Goal: Task Accomplishment & Management: Manage account settings

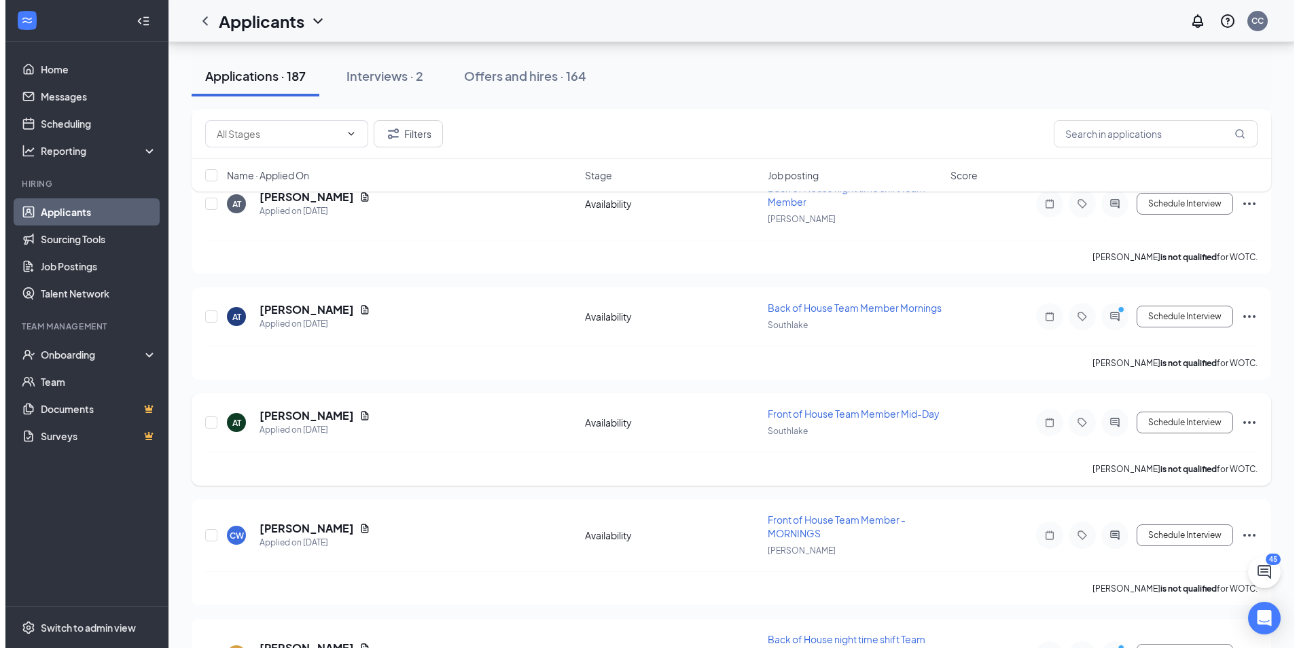
scroll to position [1834, 0]
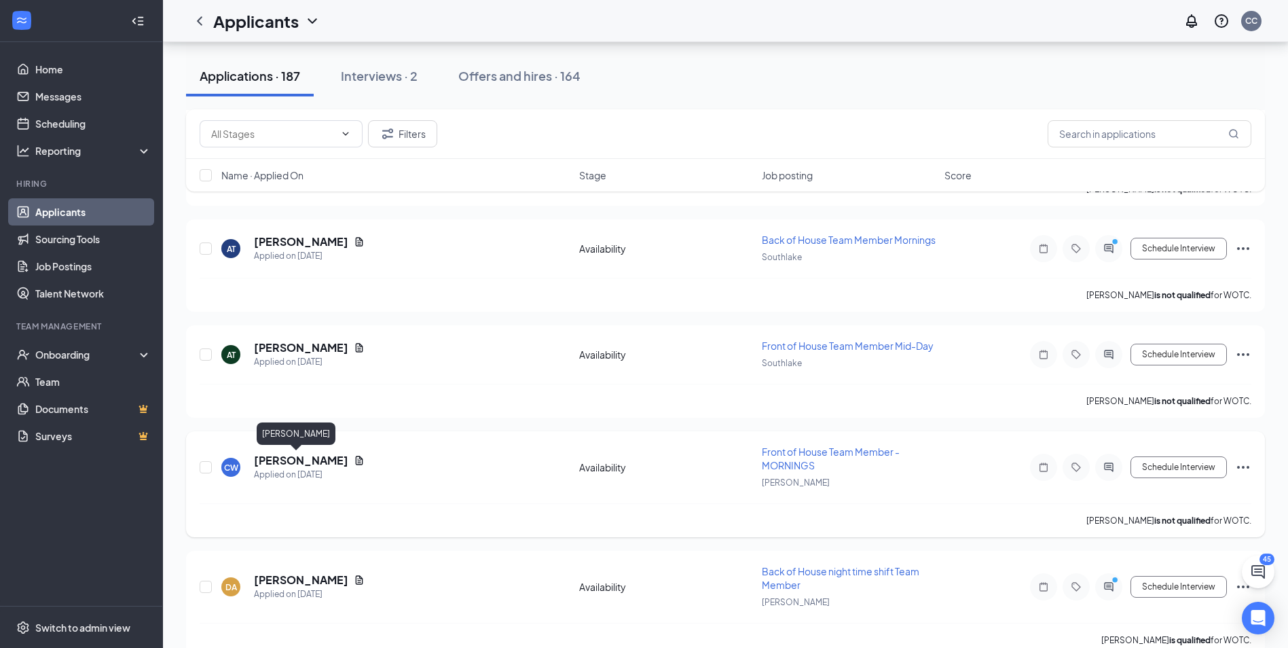
click at [290, 463] on h5 "[PERSON_NAME]" at bounding box center [301, 460] width 94 height 15
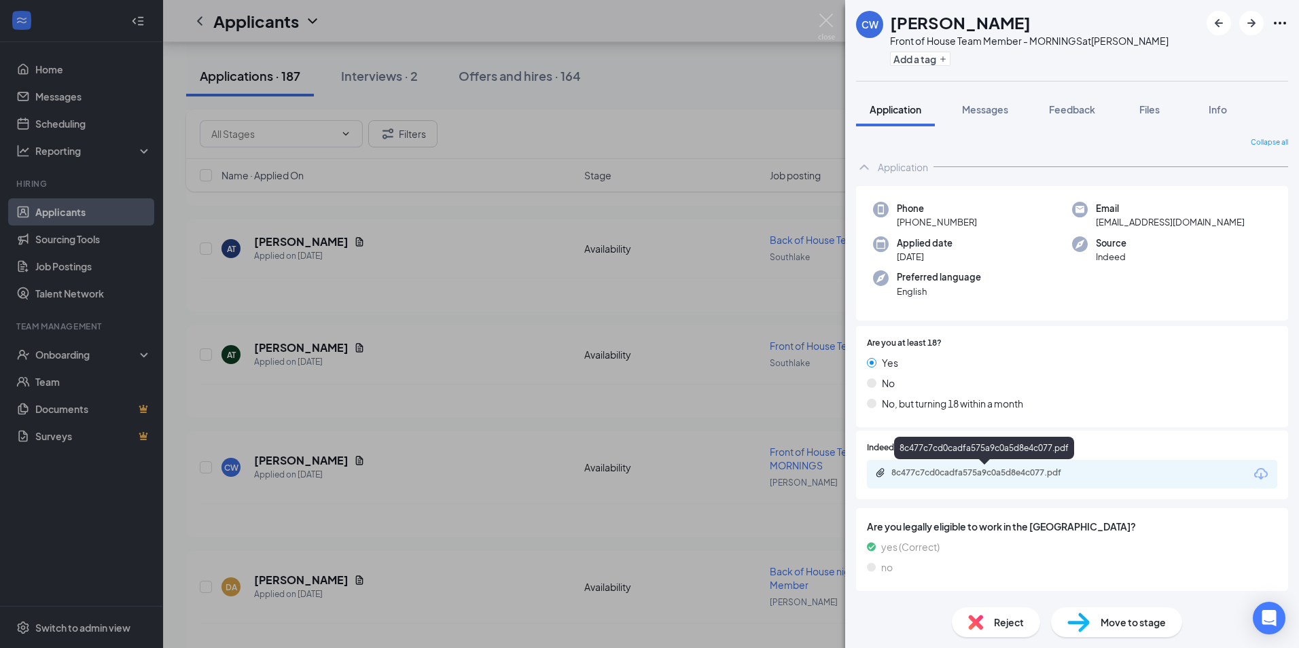
click at [1025, 477] on div "8c477c7cd0cadfa575a9c0a5d8e4c077.pdf" at bounding box center [986, 472] width 190 height 11
drag, startPoint x: 1142, startPoint y: 109, endPoint x: 1151, endPoint y: 107, distance: 8.9
click at [1142, 109] on span "Files" at bounding box center [1149, 109] width 20 height 12
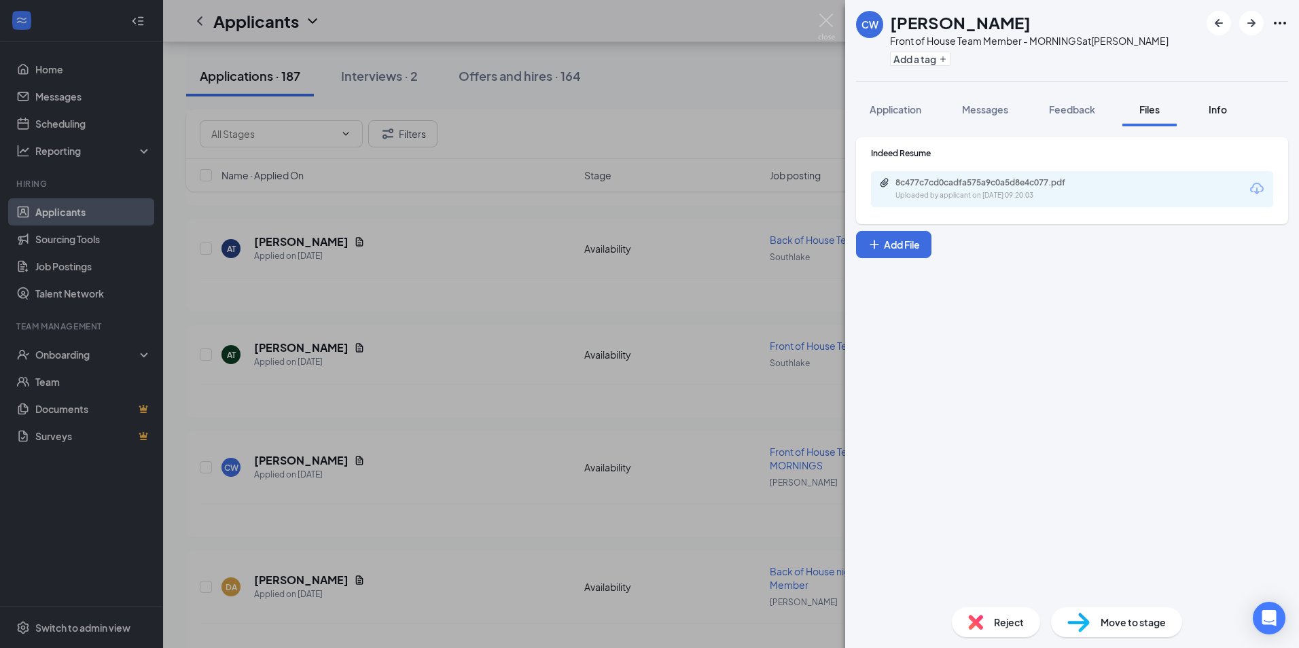
click at [1225, 107] on span "Info" at bounding box center [1217, 109] width 18 height 12
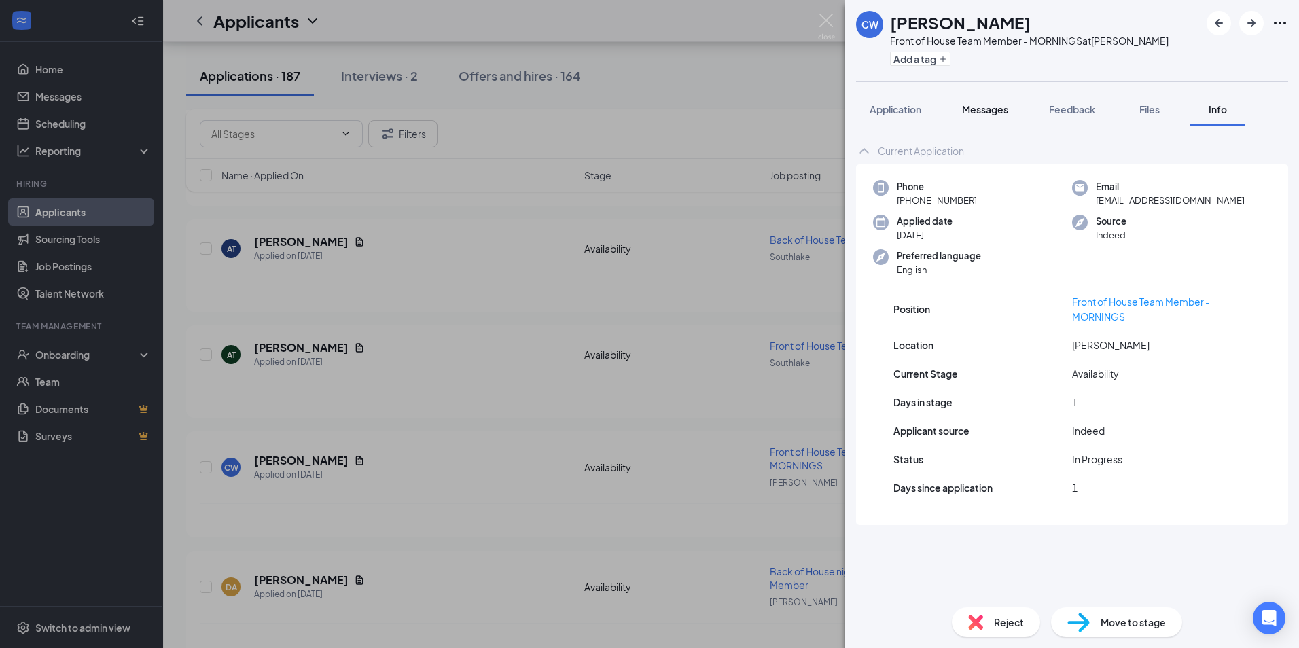
click at [1002, 120] on button "Messages" at bounding box center [984, 109] width 73 height 34
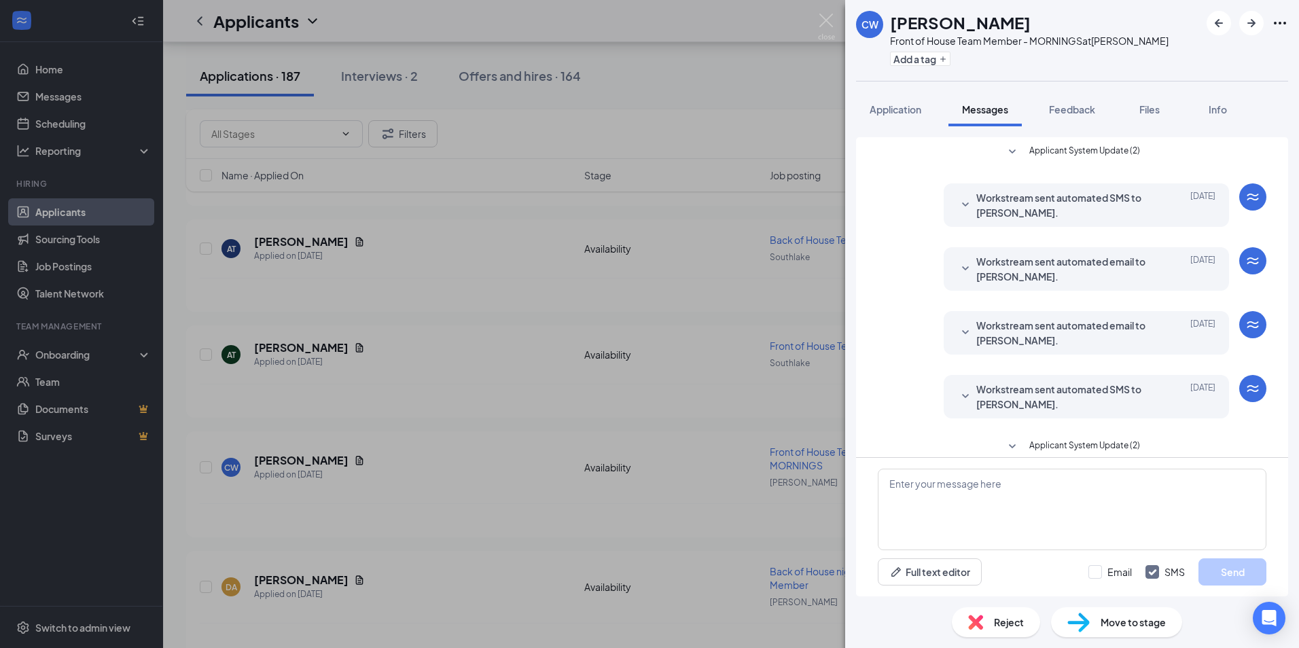
click at [1007, 446] on icon "SmallChevronDown" at bounding box center [1012, 447] width 16 height 16
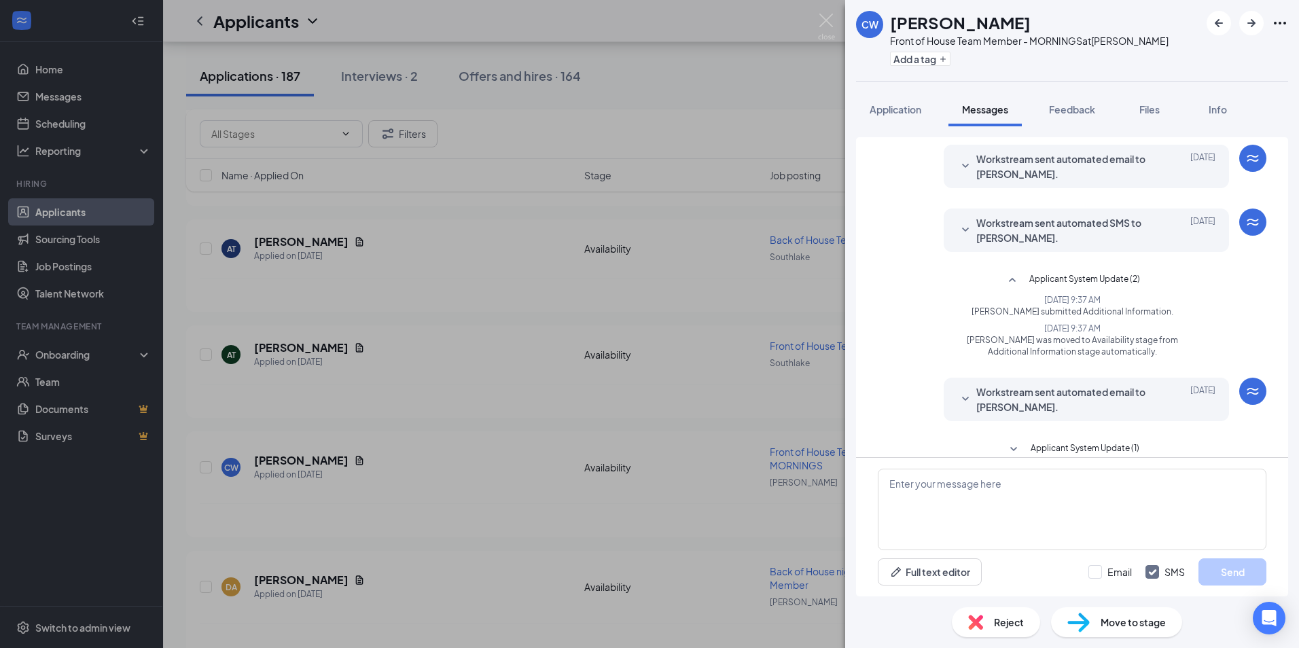
scroll to position [183, 0]
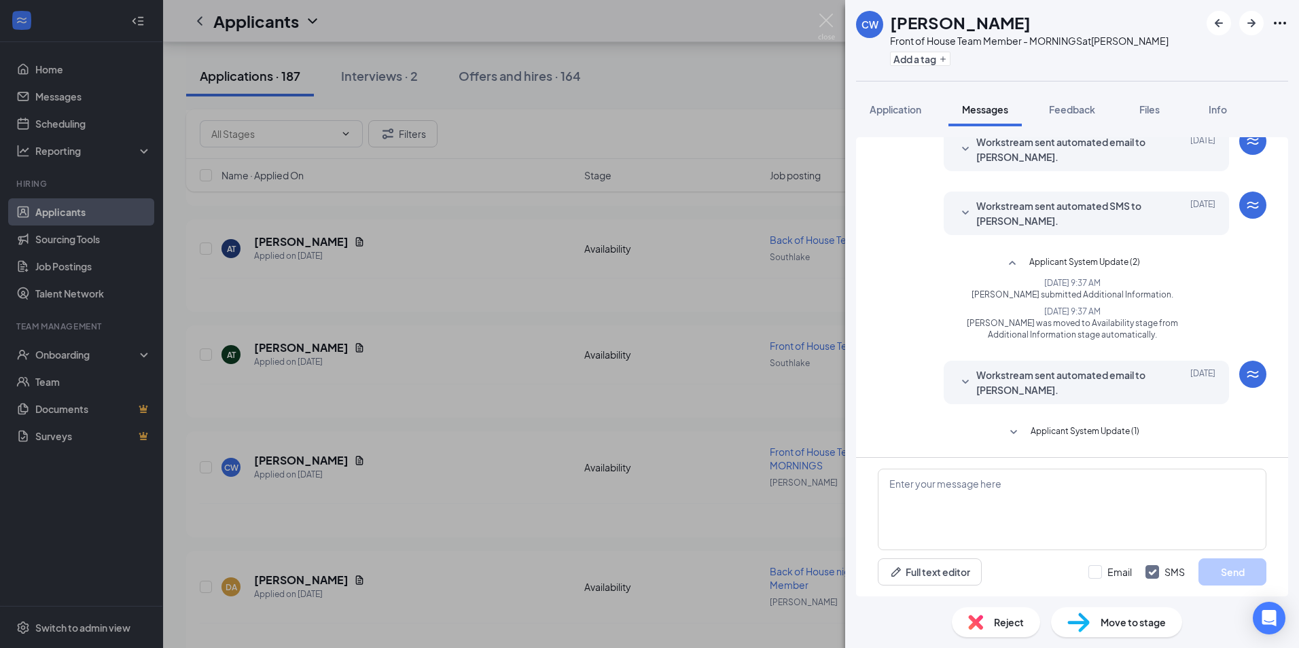
click at [958, 382] on icon "SmallChevronDown" at bounding box center [965, 382] width 16 height 16
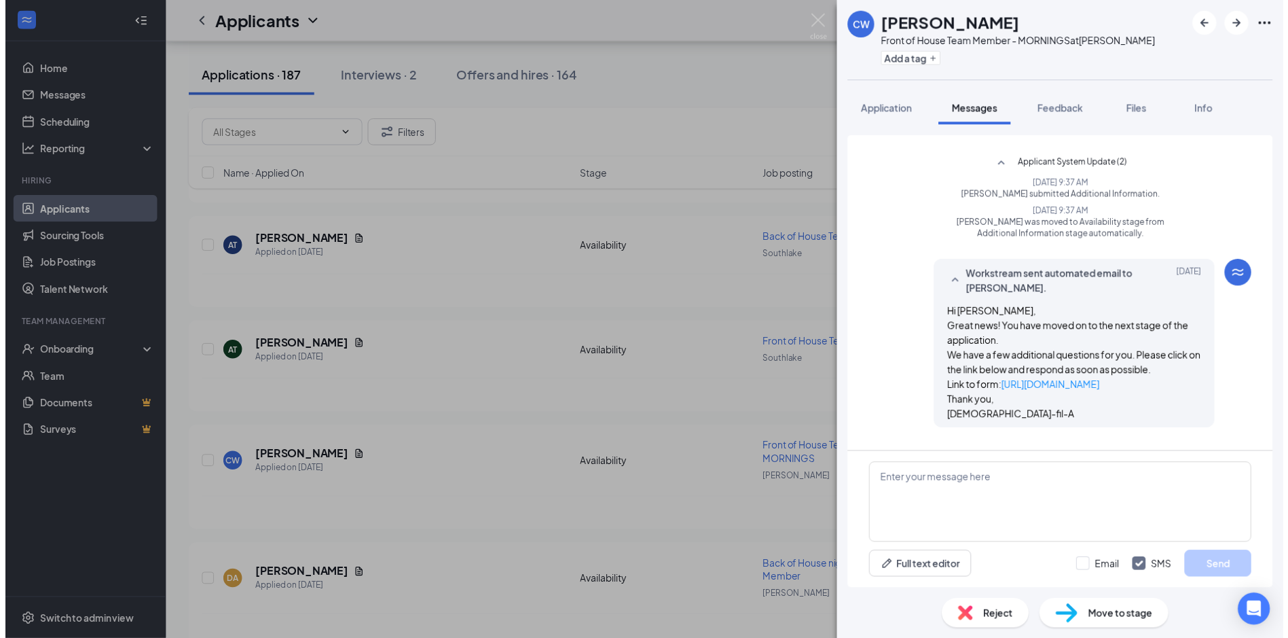
scroll to position [311, 0]
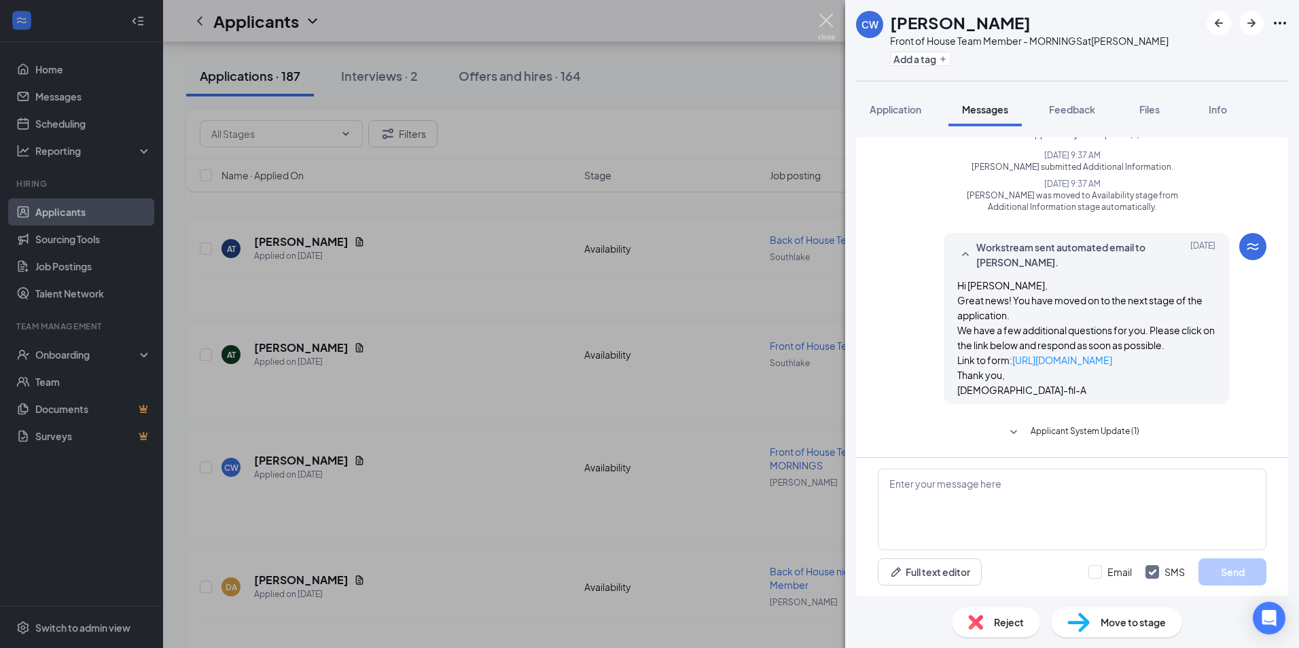
click at [827, 15] on img at bounding box center [826, 27] width 17 height 26
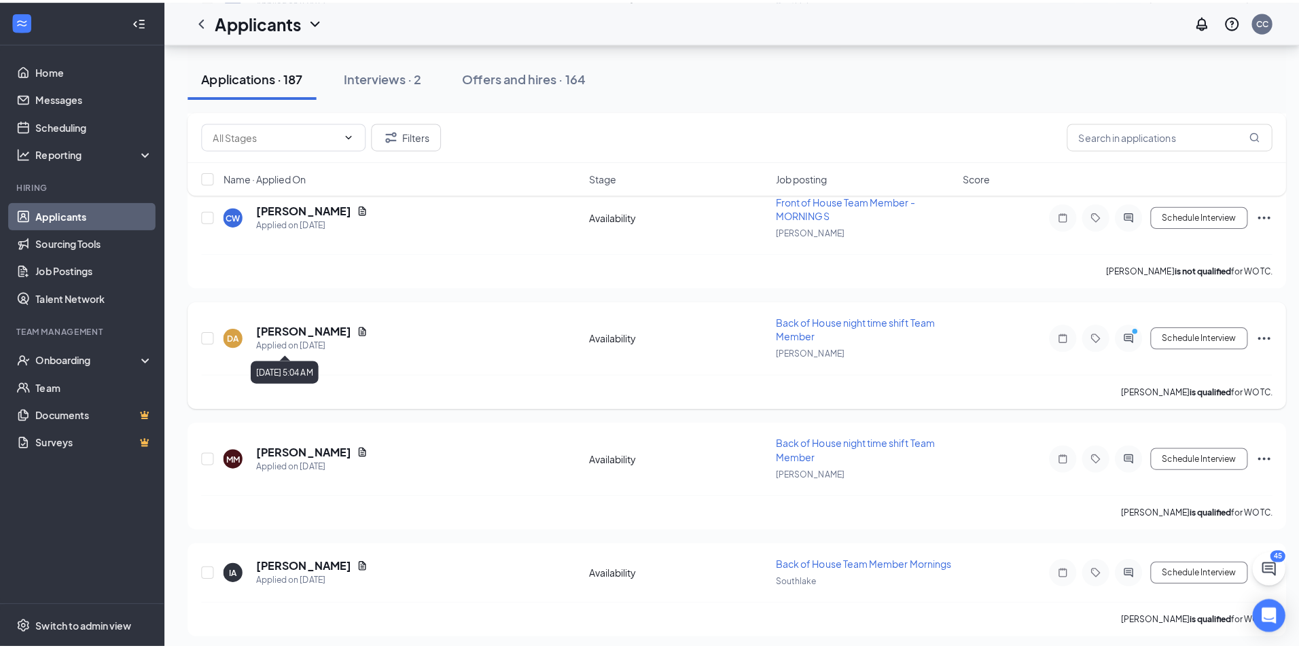
scroll to position [2241, 0]
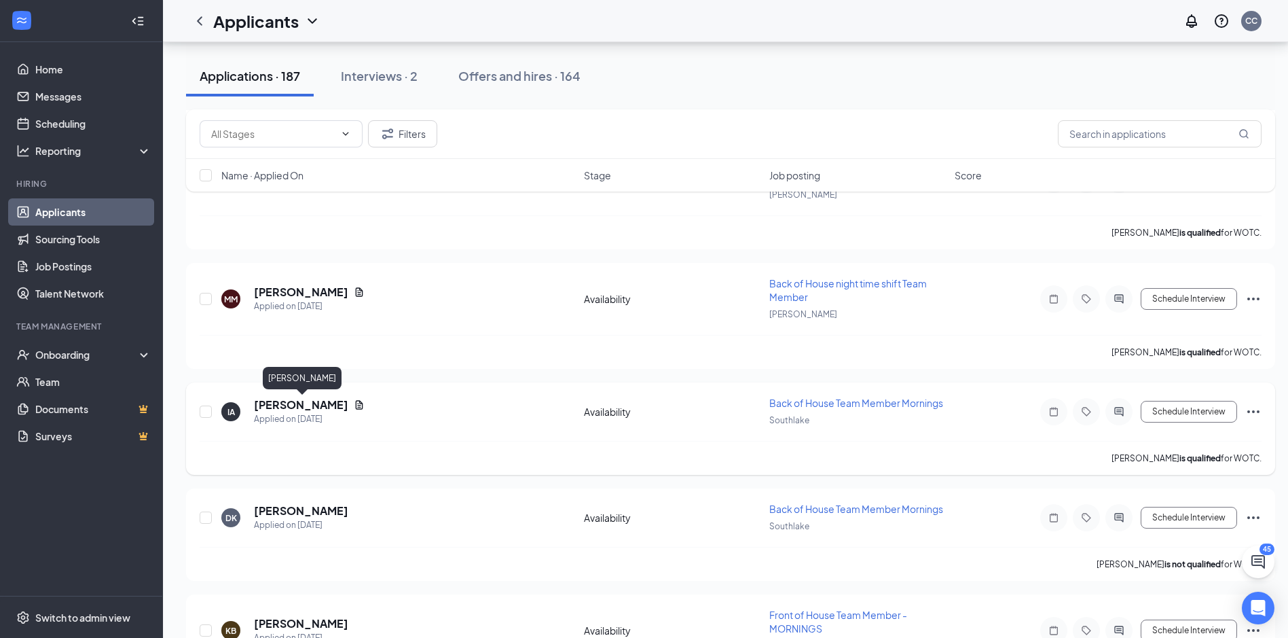
click at [306, 410] on h5 "[PERSON_NAME]" at bounding box center [301, 404] width 94 height 15
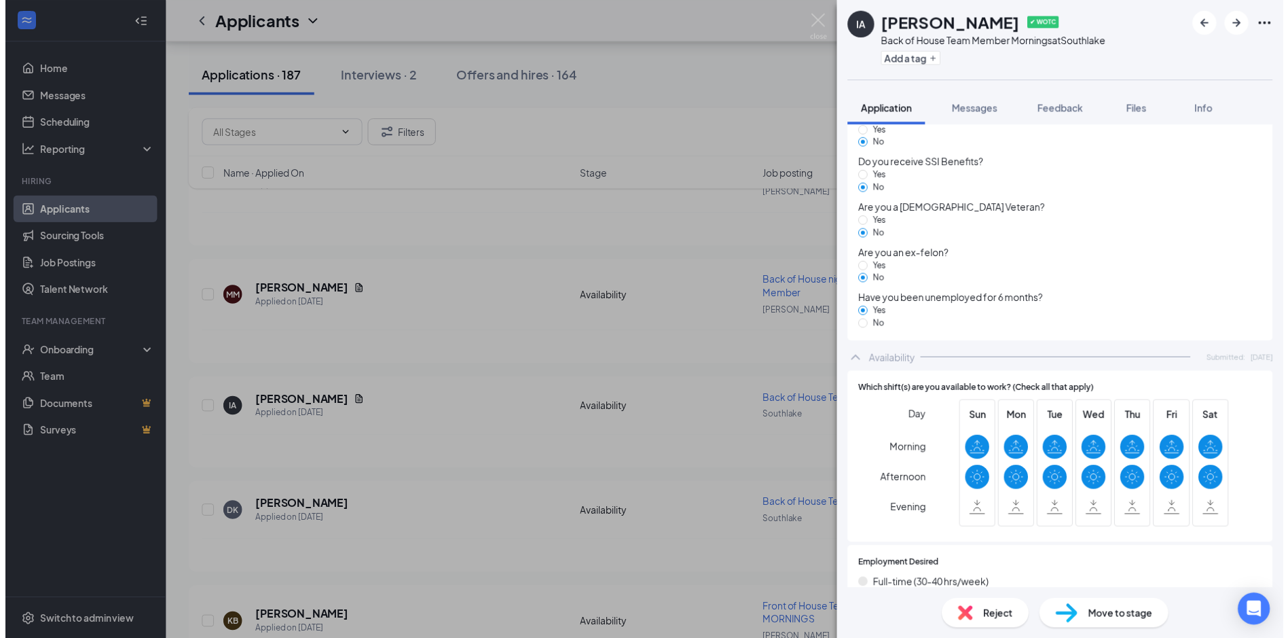
scroll to position [971, 0]
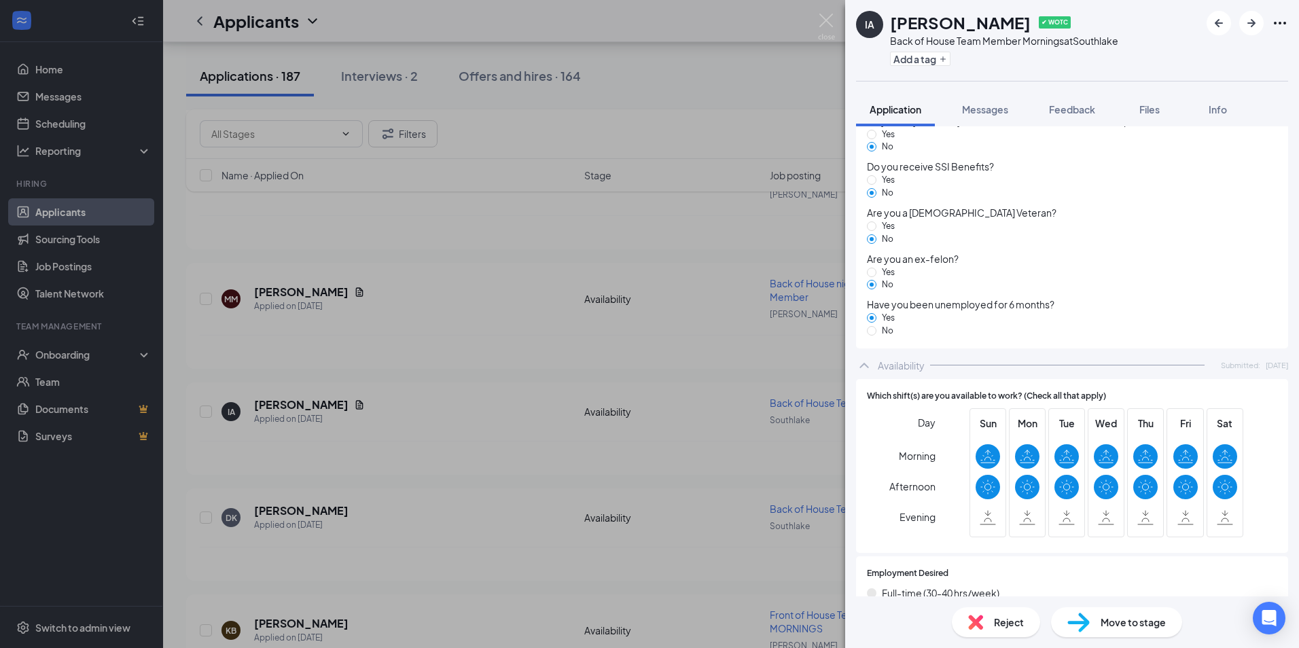
click at [831, 6] on div "IA [PERSON_NAME] ✔ WOTC Back of House Team Member Mornings at [GEOGRAPHIC_DATA]…" at bounding box center [649, 324] width 1299 height 648
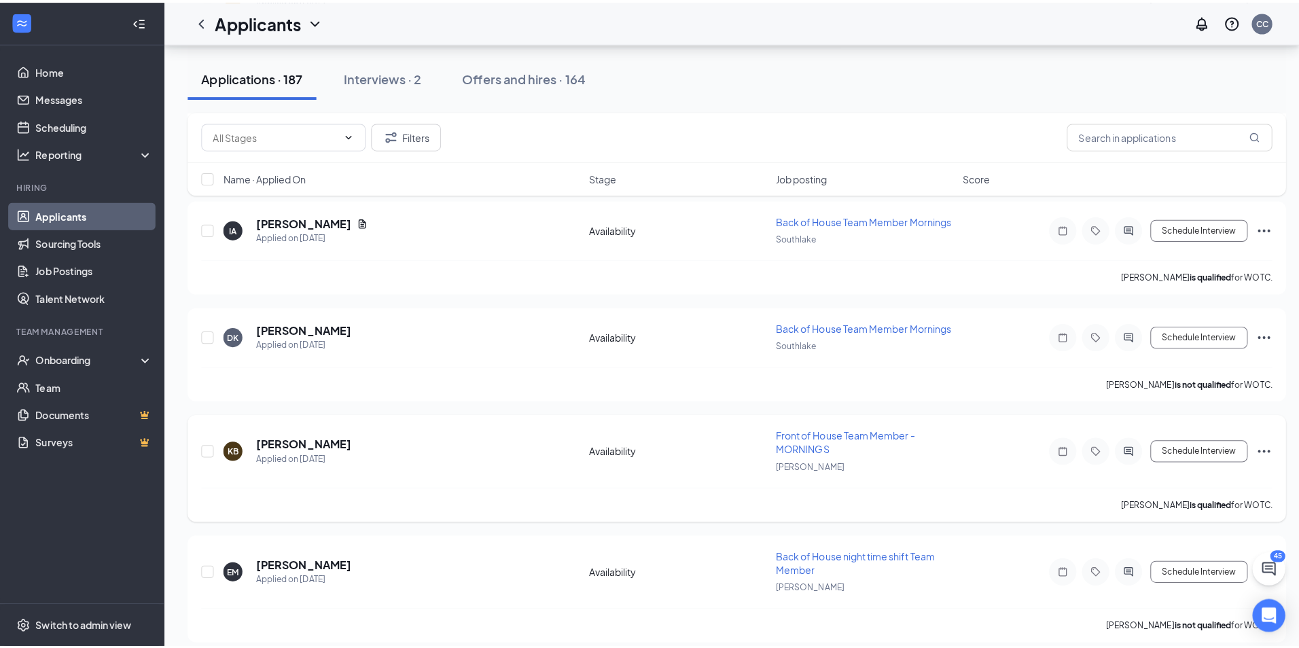
scroll to position [2581, 0]
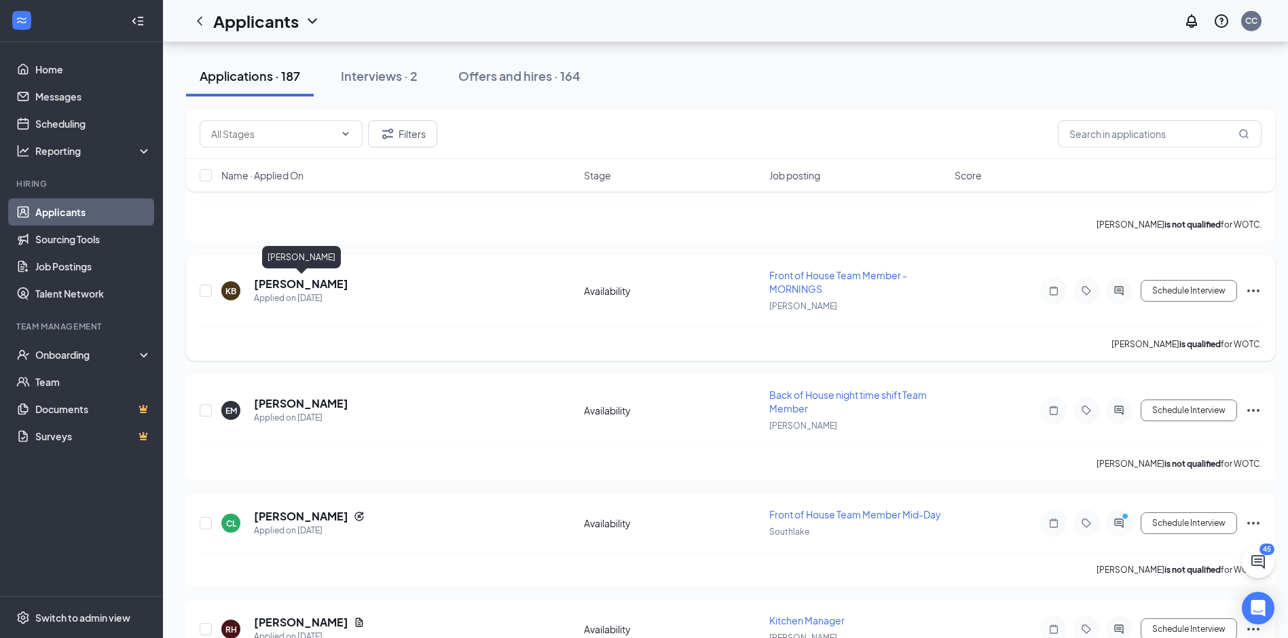
click at [302, 287] on h5 "[PERSON_NAME]" at bounding box center [301, 283] width 94 height 15
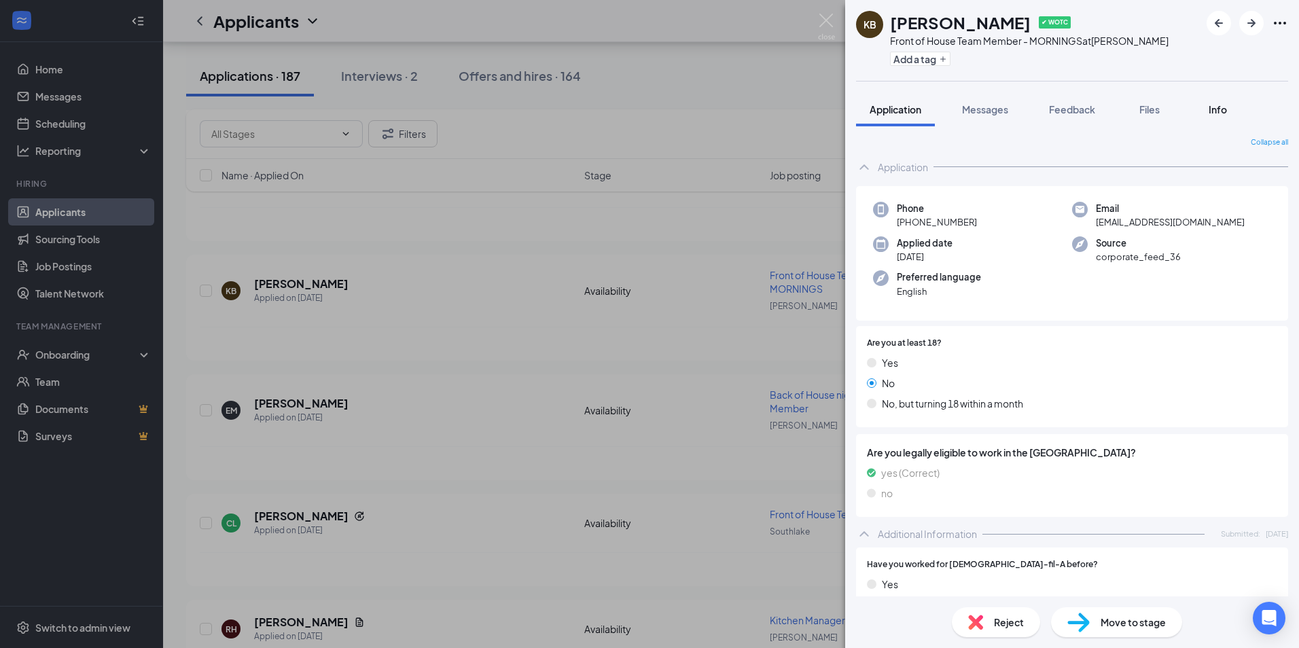
click at [1227, 113] on span "Info" at bounding box center [1217, 109] width 18 height 12
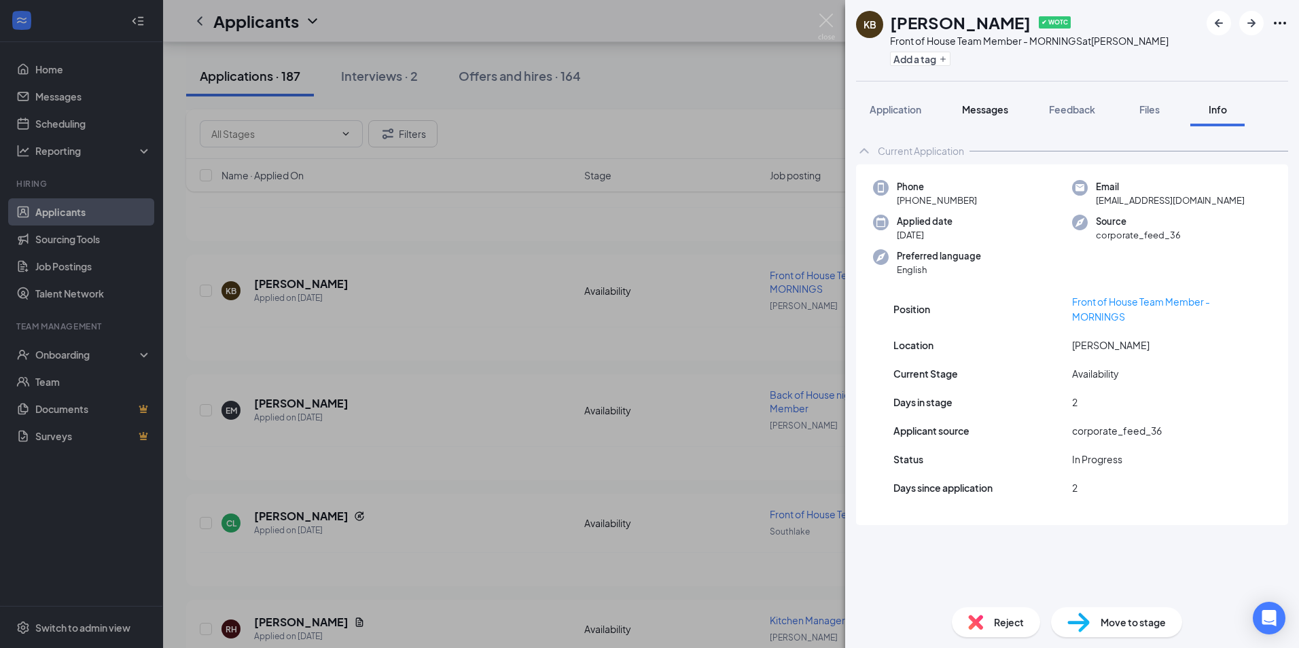
click at [986, 107] on span "Messages" at bounding box center [985, 109] width 46 height 12
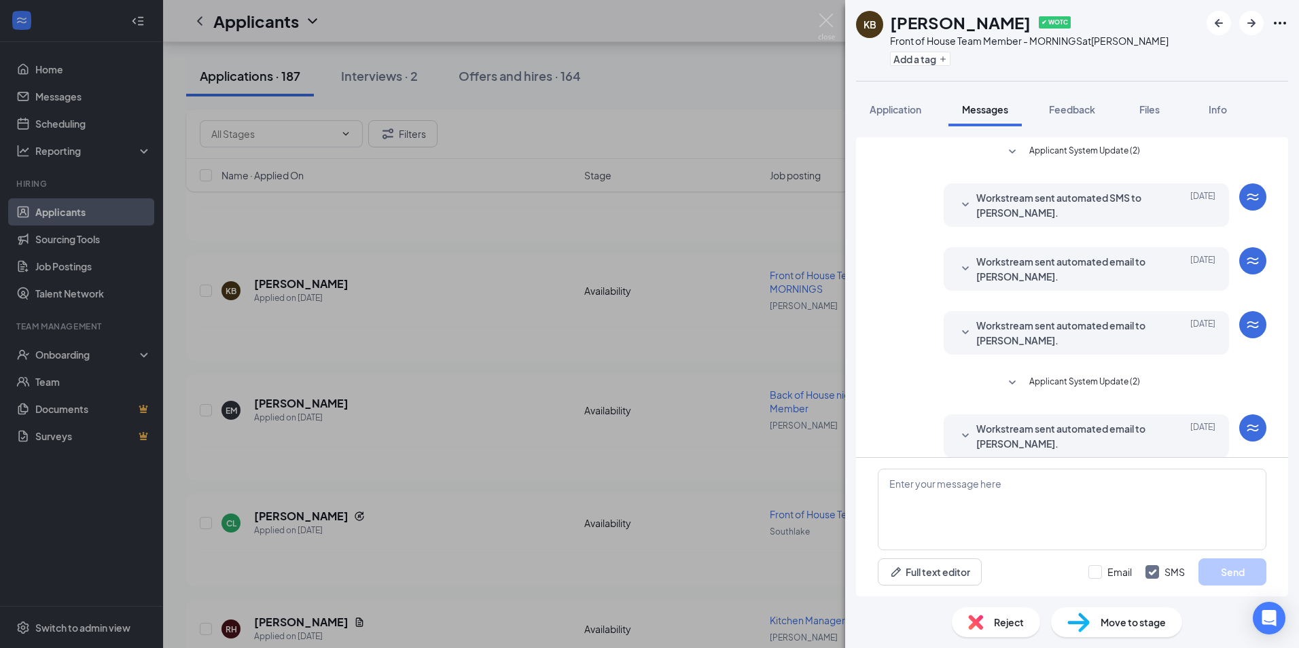
scroll to position [54, 0]
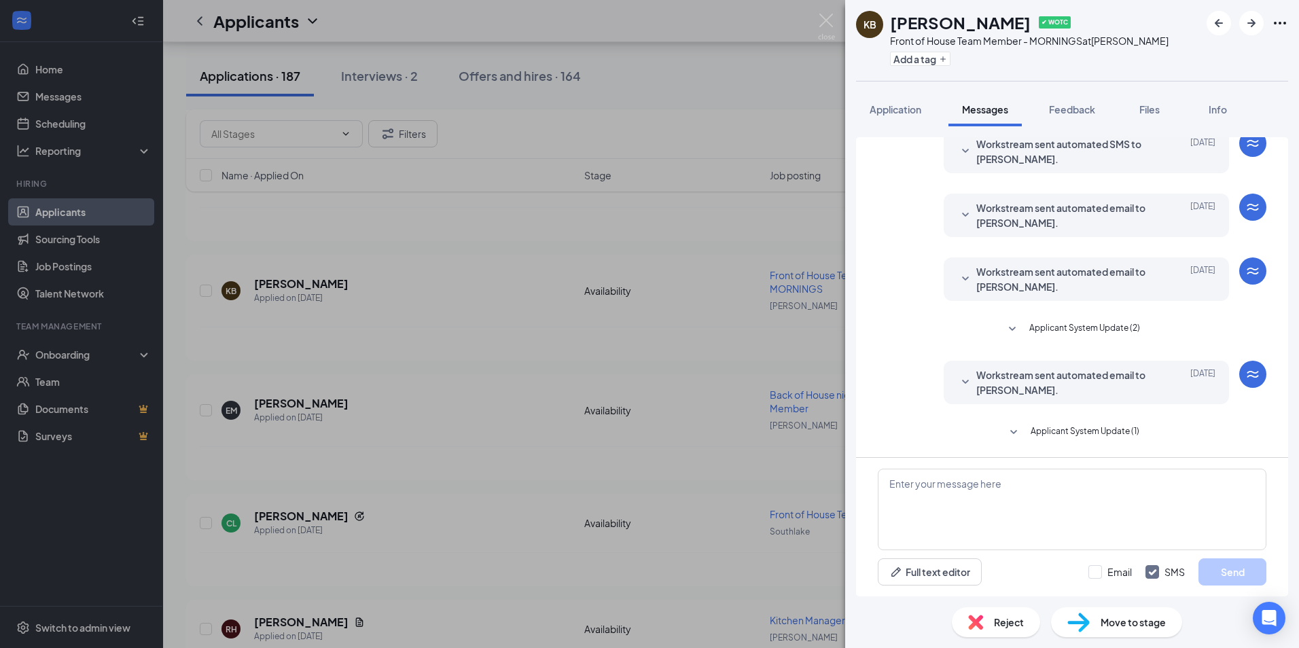
click at [958, 385] on icon "SmallChevronDown" at bounding box center [965, 382] width 16 height 16
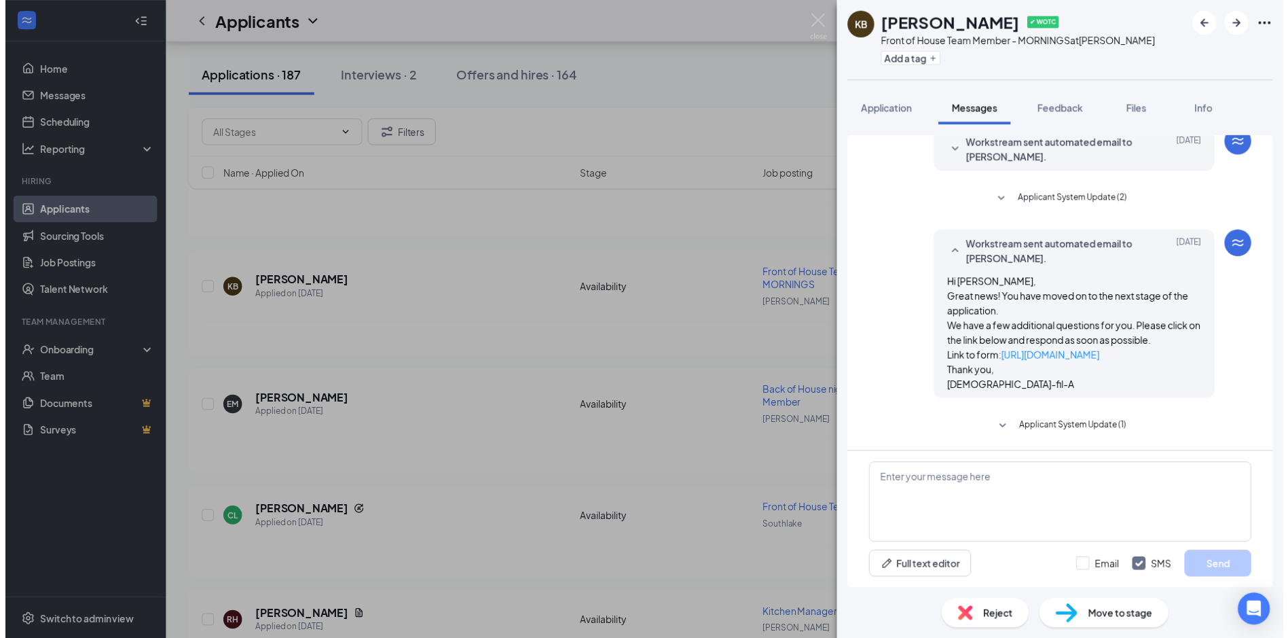
scroll to position [0, 0]
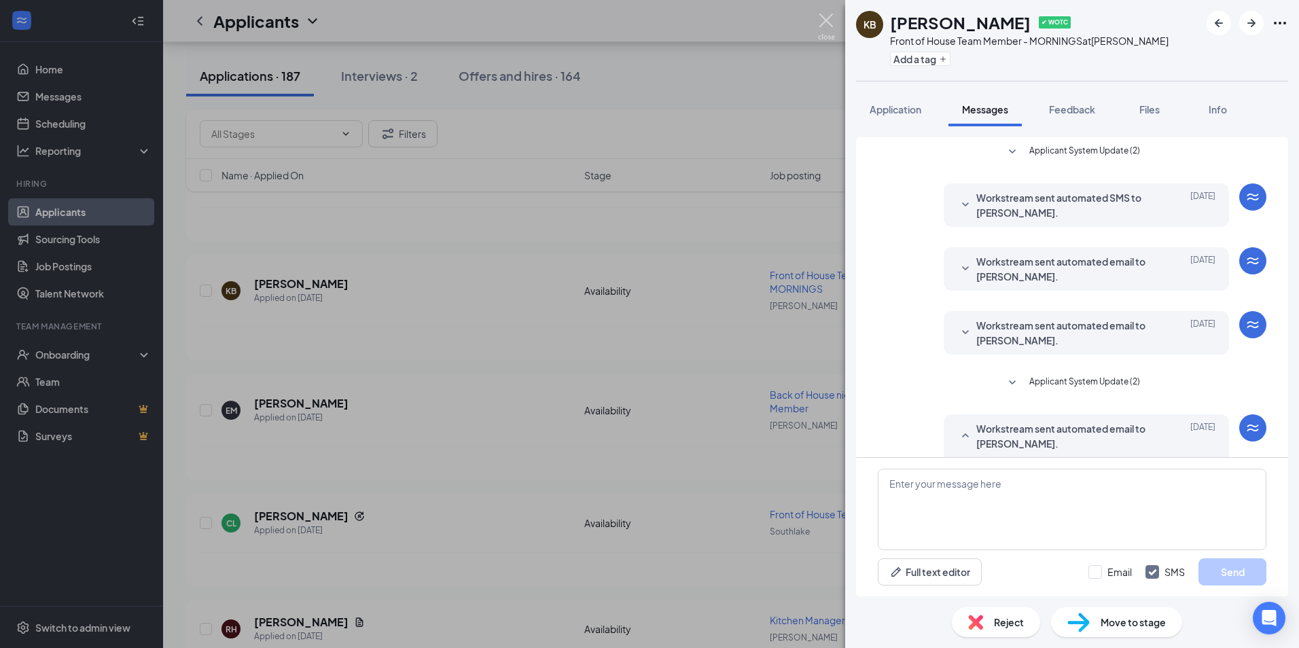
drag, startPoint x: 830, startPoint y: 23, endPoint x: 80, endPoint y: 101, distance: 753.8
click at [831, 23] on img at bounding box center [826, 27] width 17 height 26
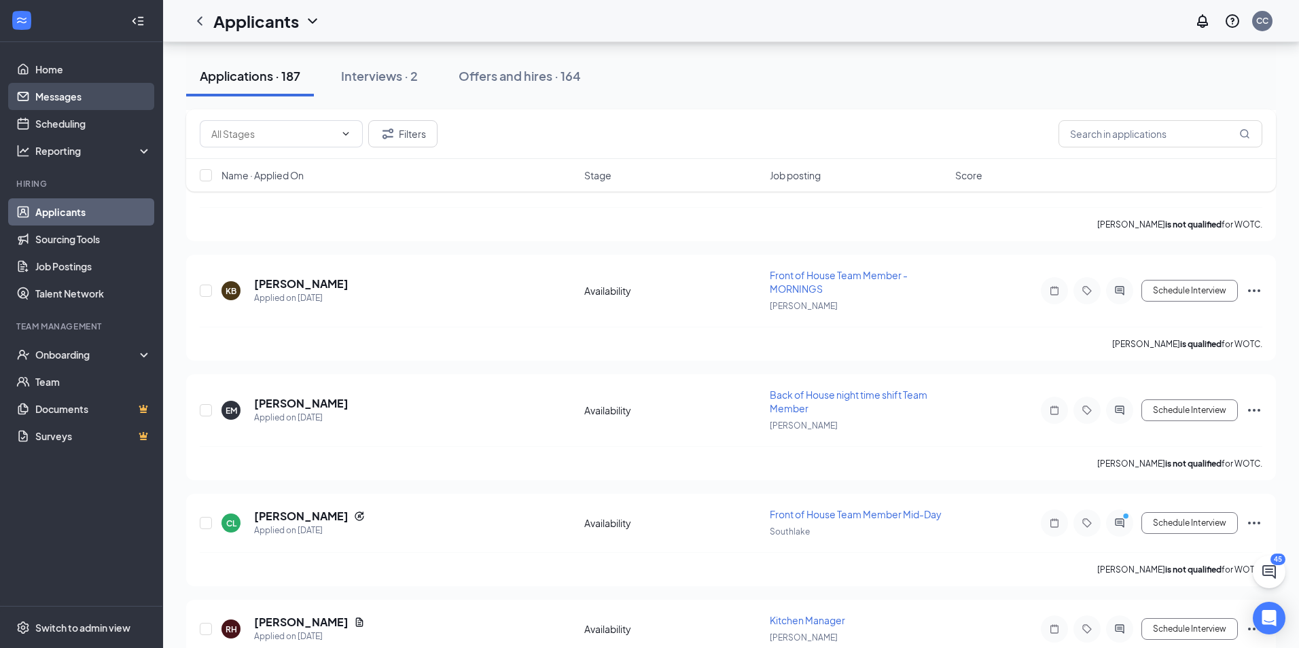
click at [65, 95] on link "Messages" at bounding box center [93, 96] width 116 height 27
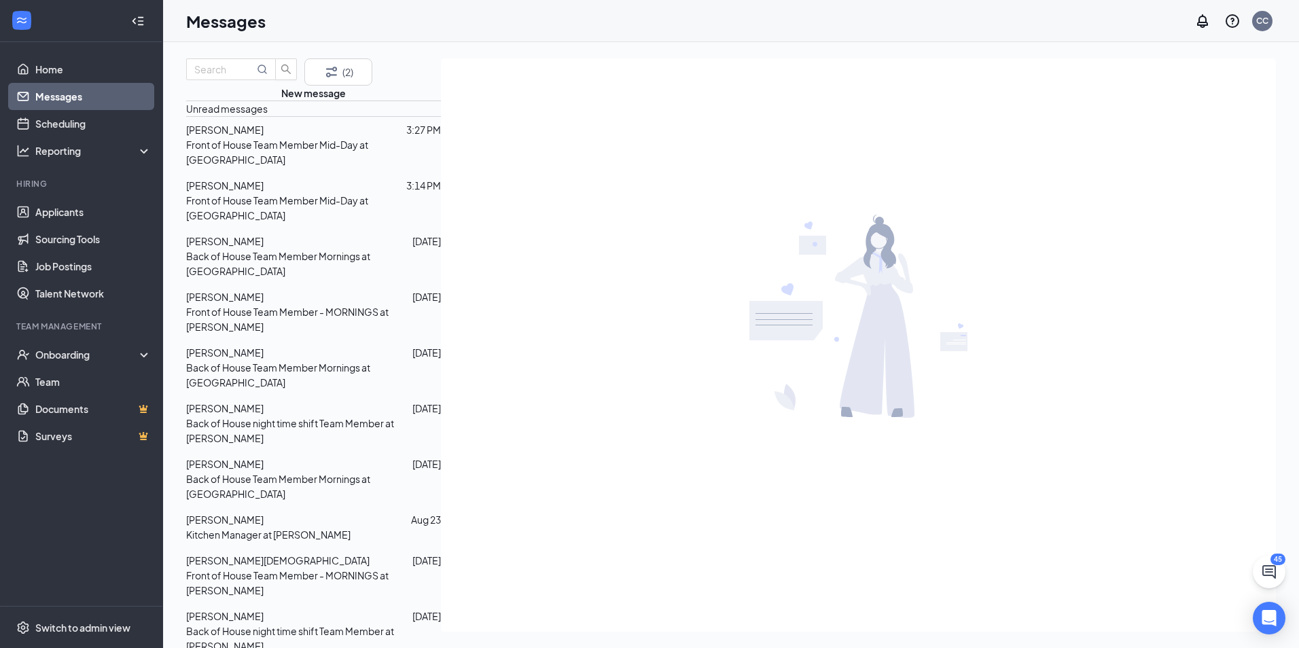
click at [257, 193] on div "[PERSON_NAME]" at bounding box center [224, 185] width 77 height 15
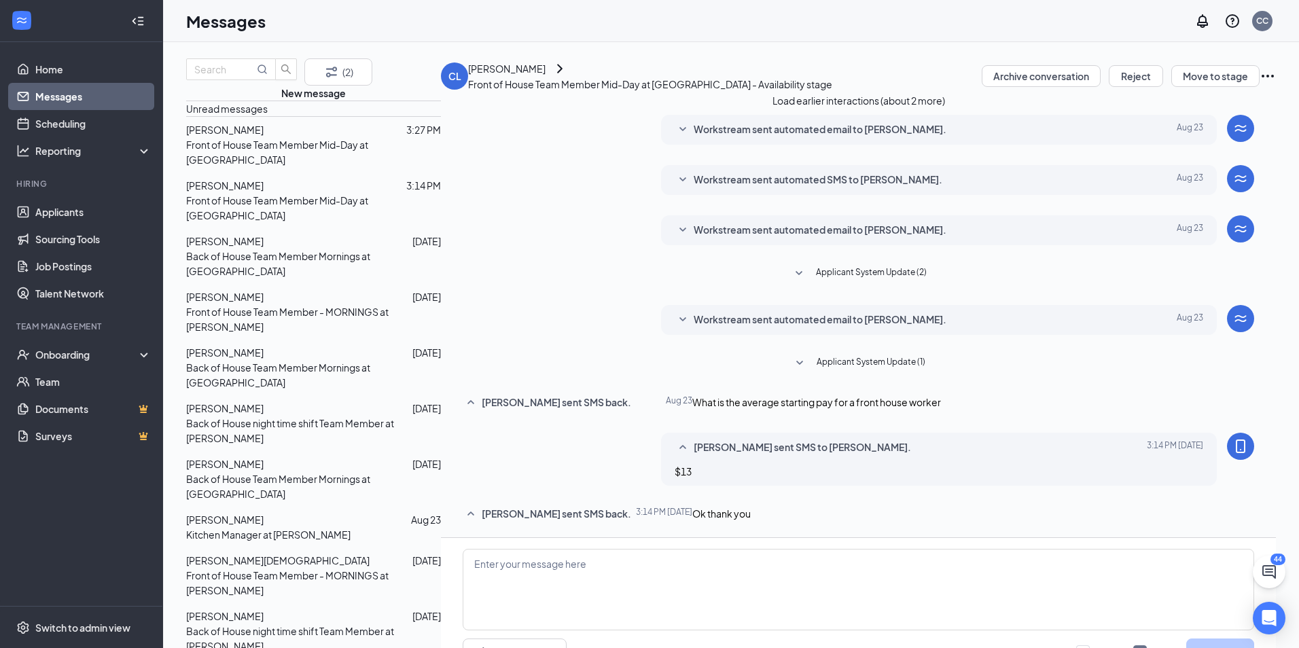
click at [279, 137] on div at bounding box center [335, 129] width 143 height 15
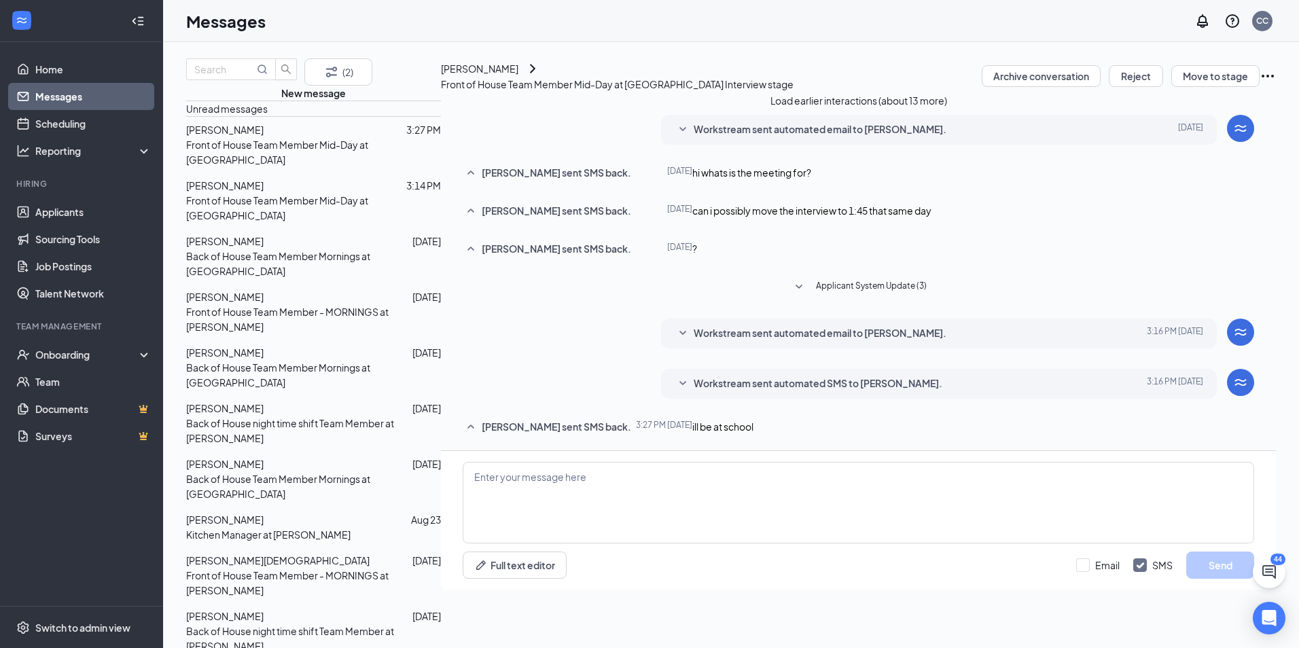
click at [674, 138] on icon "SmallChevronDown" at bounding box center [682, 130] width 16 height 16
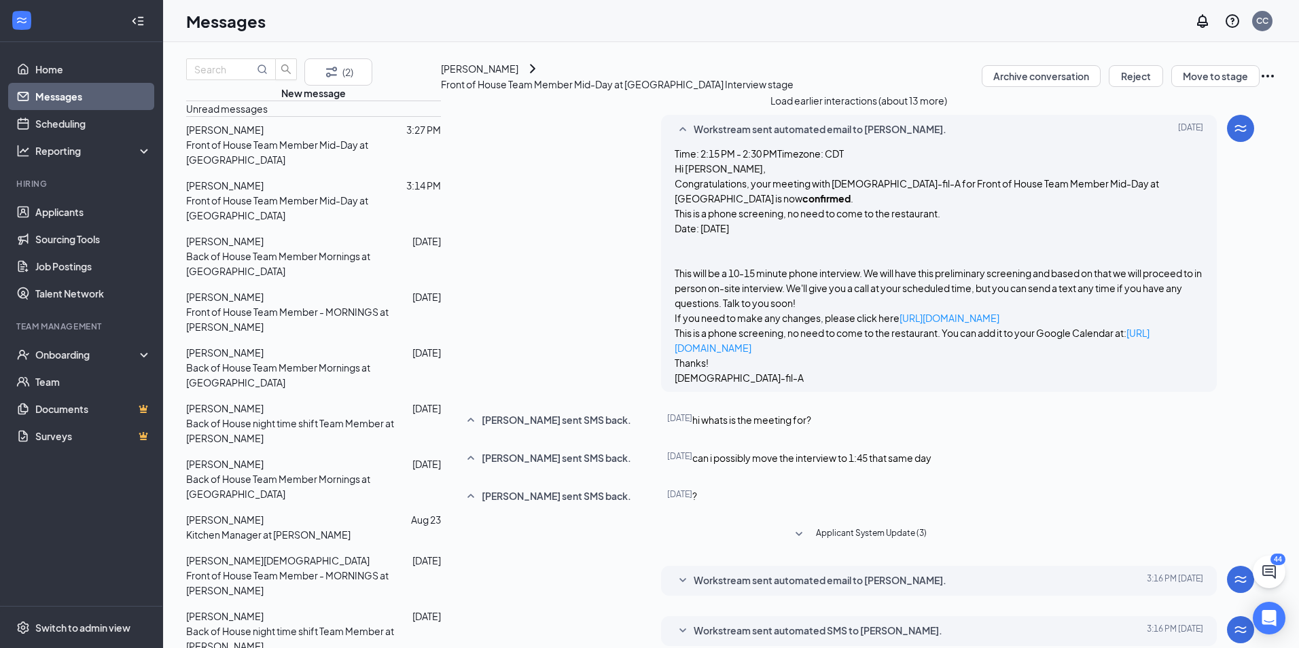
click at [260, 247] on span "[PERSON_NAME]" at bounding box center [224, 241] width 77 height 12
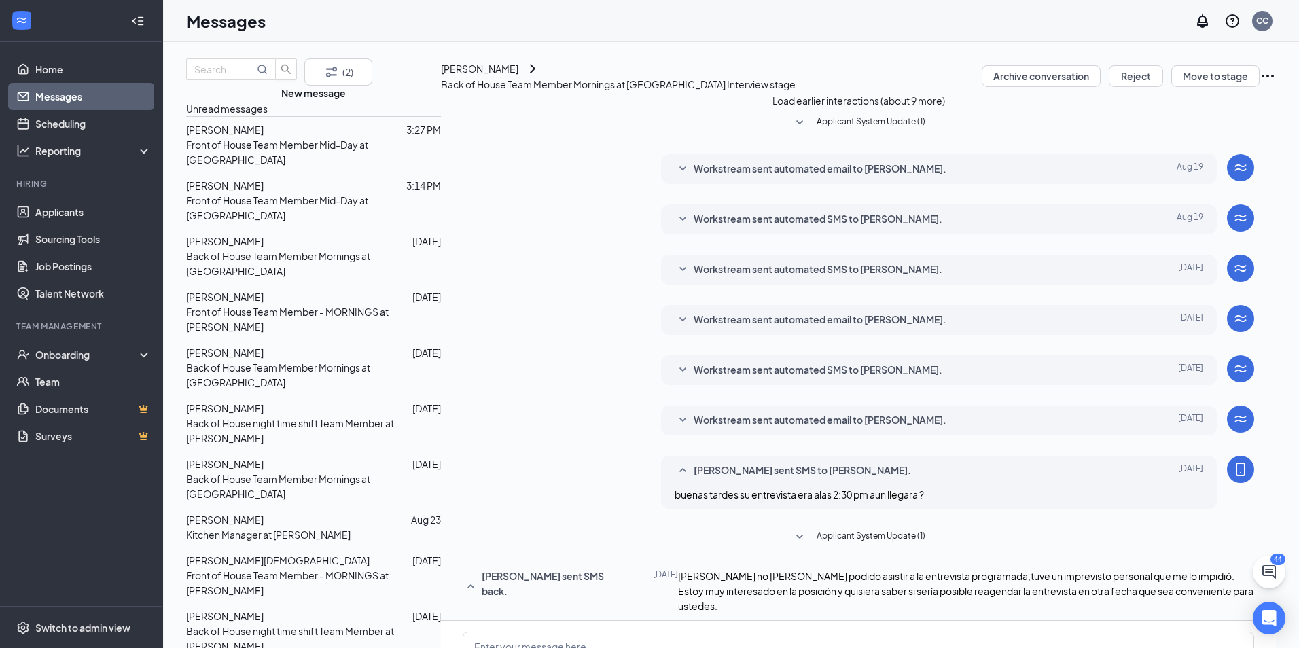
scroll to position [255, 0]
click at [274, 307] on p "Front of House Team Member - MORNINGS at [PERSON_NAME]" at bounding box center [313, 319] width 255 height 30
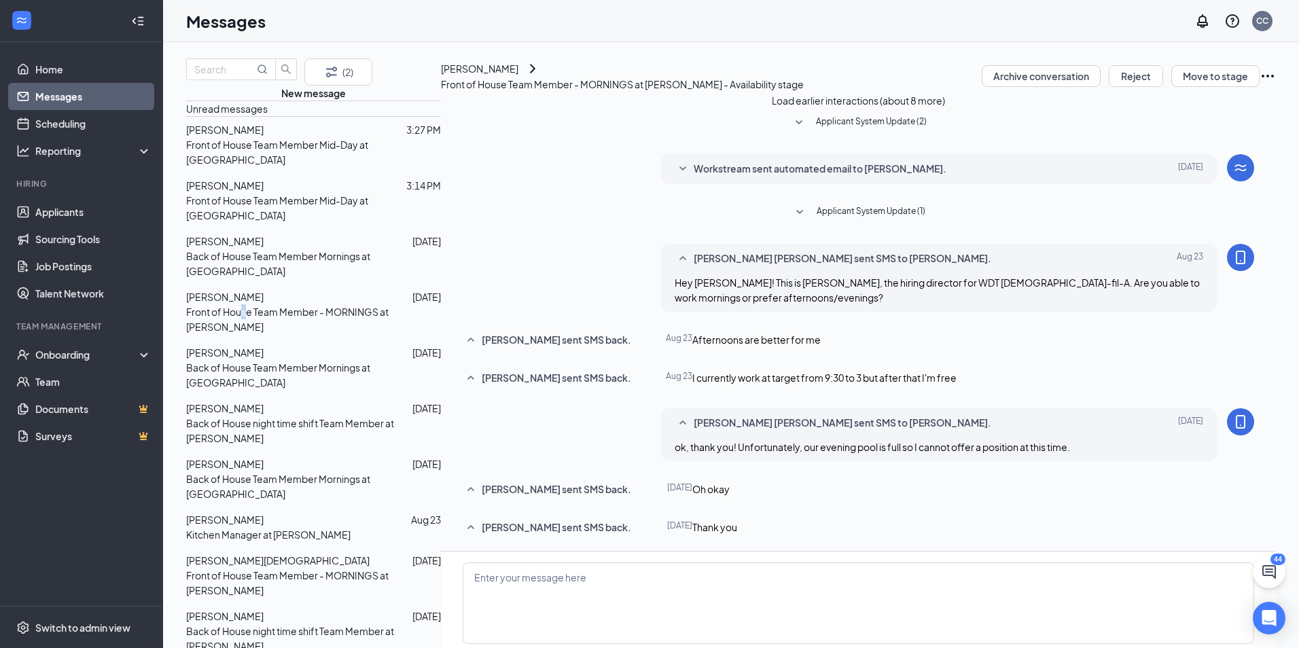
scroll to position [116, 0]
click at [236, 346] on span "[PERSON_NAME]" at bounding box center [224, 352] width 77 height 12
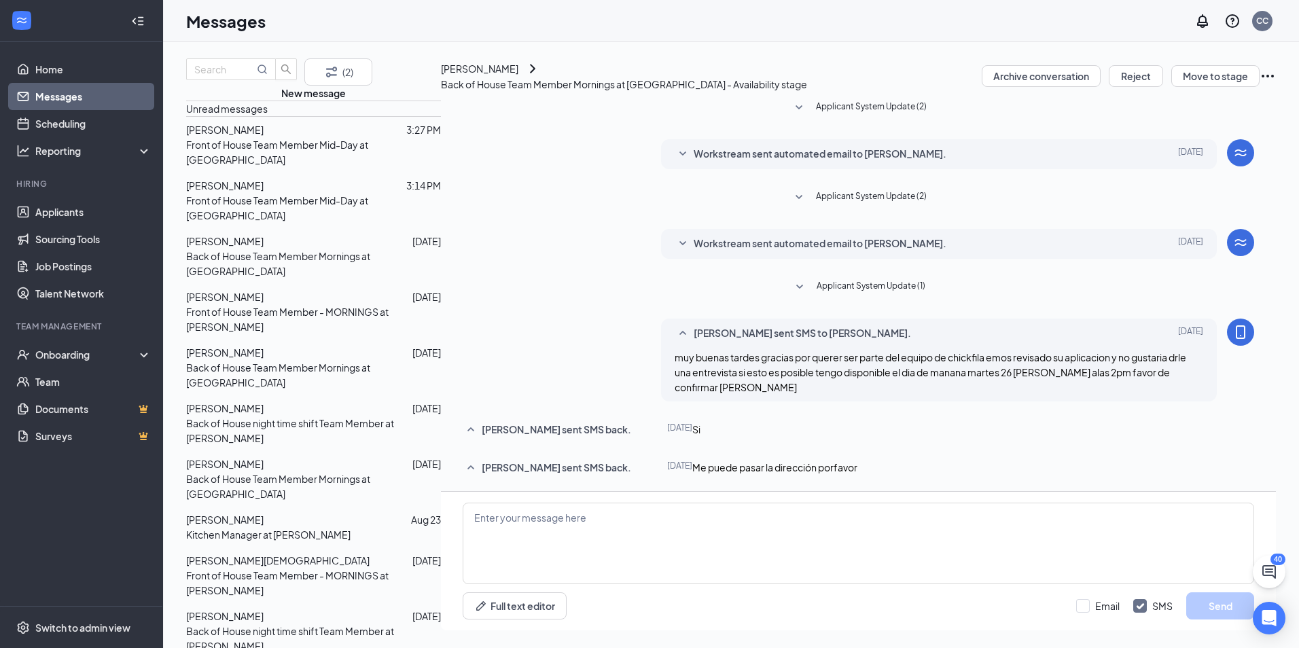
scroll to position [68, 0]
click at [294, 399] on div at bounding box center [338, 406] width 149 height 15
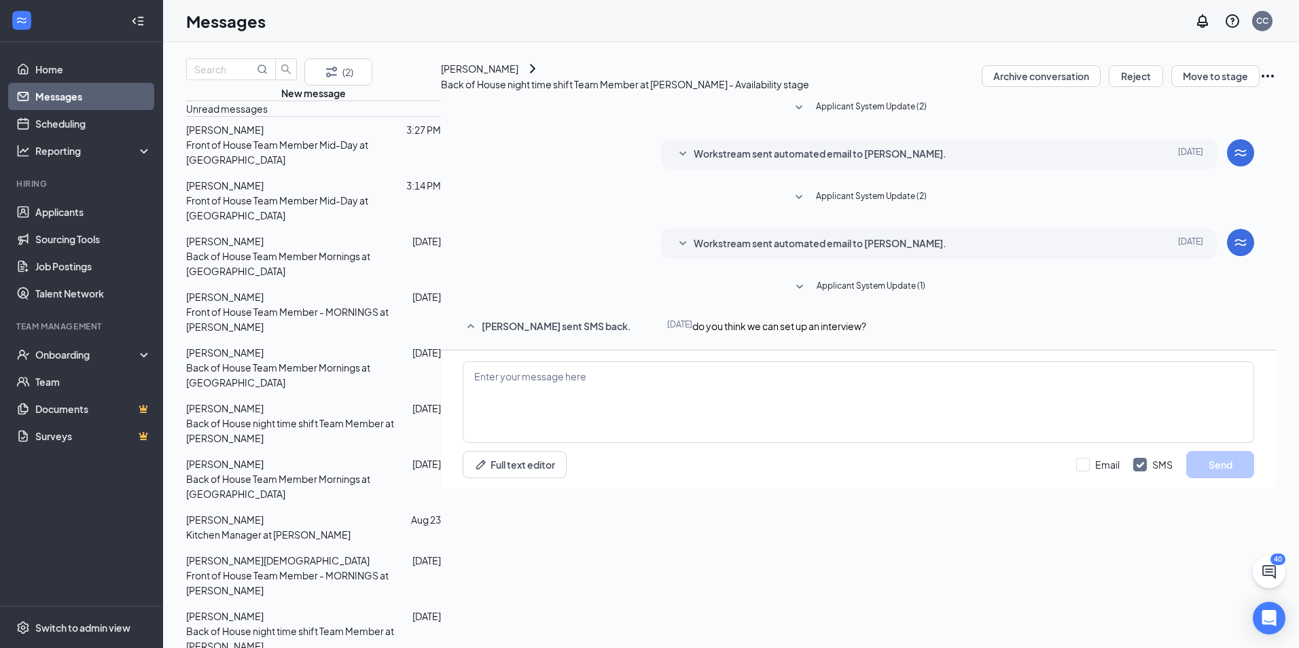
click at [303, 345] on div at bounding box center [338, 352] width 149 height 15
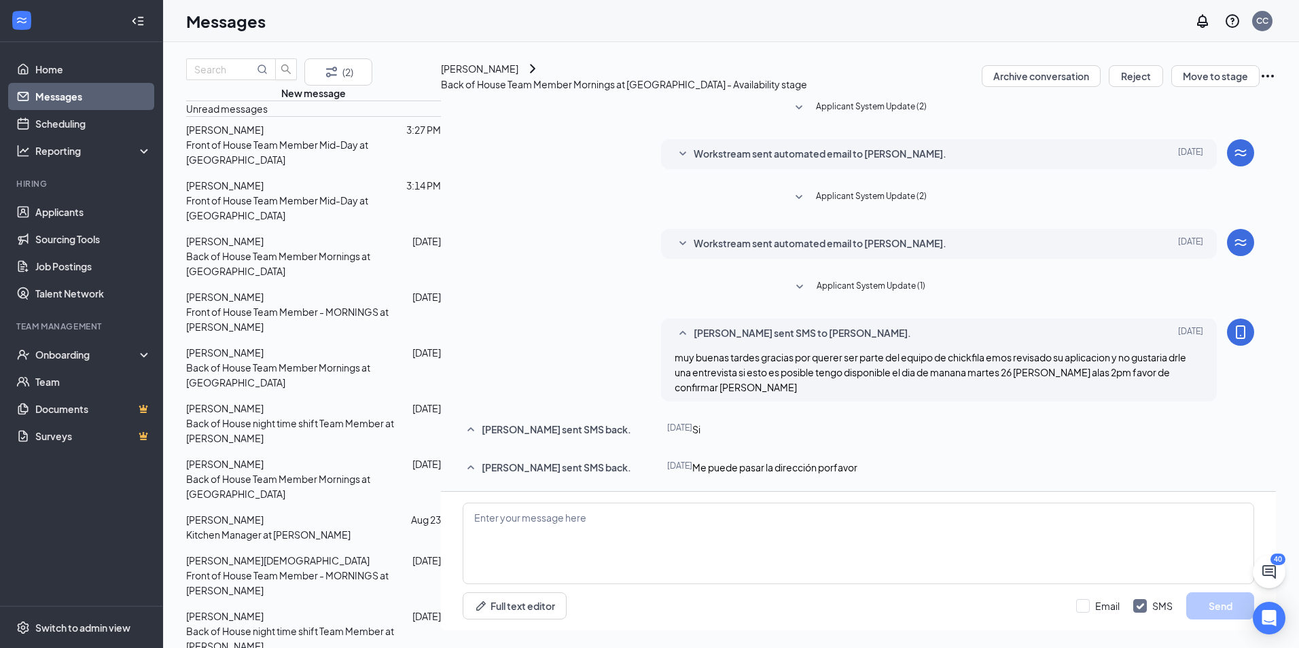
scroll to position [93, 0]
click at [527, 514] on textarea at bounding box center [858, 543] width 791 height 81
click at [264, 454] on div "[PERSON_NAME]" at bounding box center [224, 461] width 77 height 15
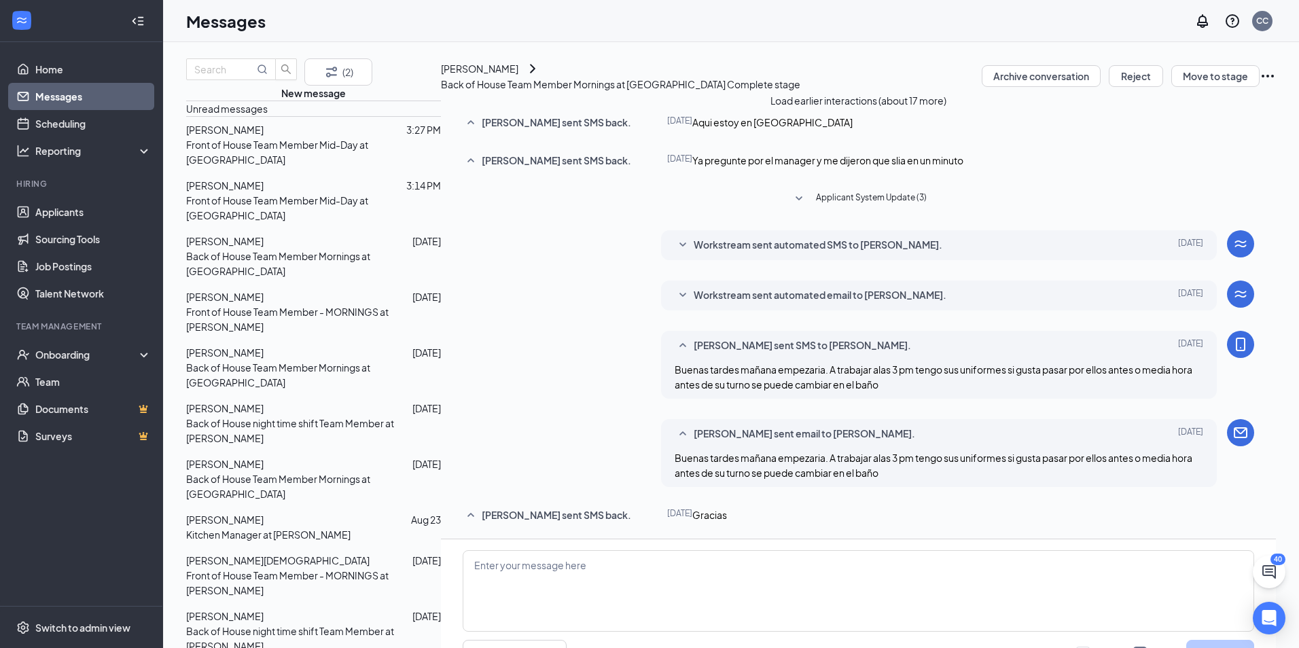
scroll to position [219, 0]
click at [254, 359] on p "Back of House Team Member Mornings at [GEOGRAPHIC_DATA]" at bounding box center [313, 374] width 255 height 30
